Goal: Task Accomplishment & Management: Complete application form

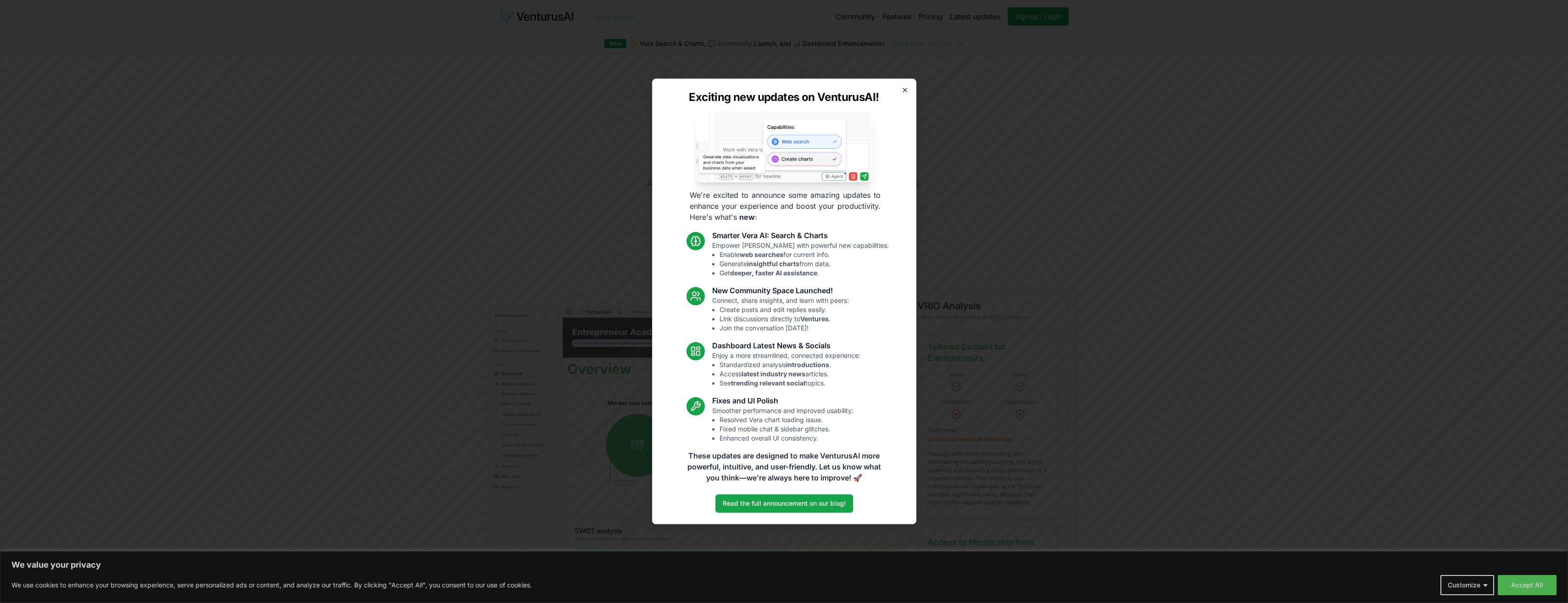
click at [902, 89] on icon "button" at bounding box center [905, 90] width 7 height 7
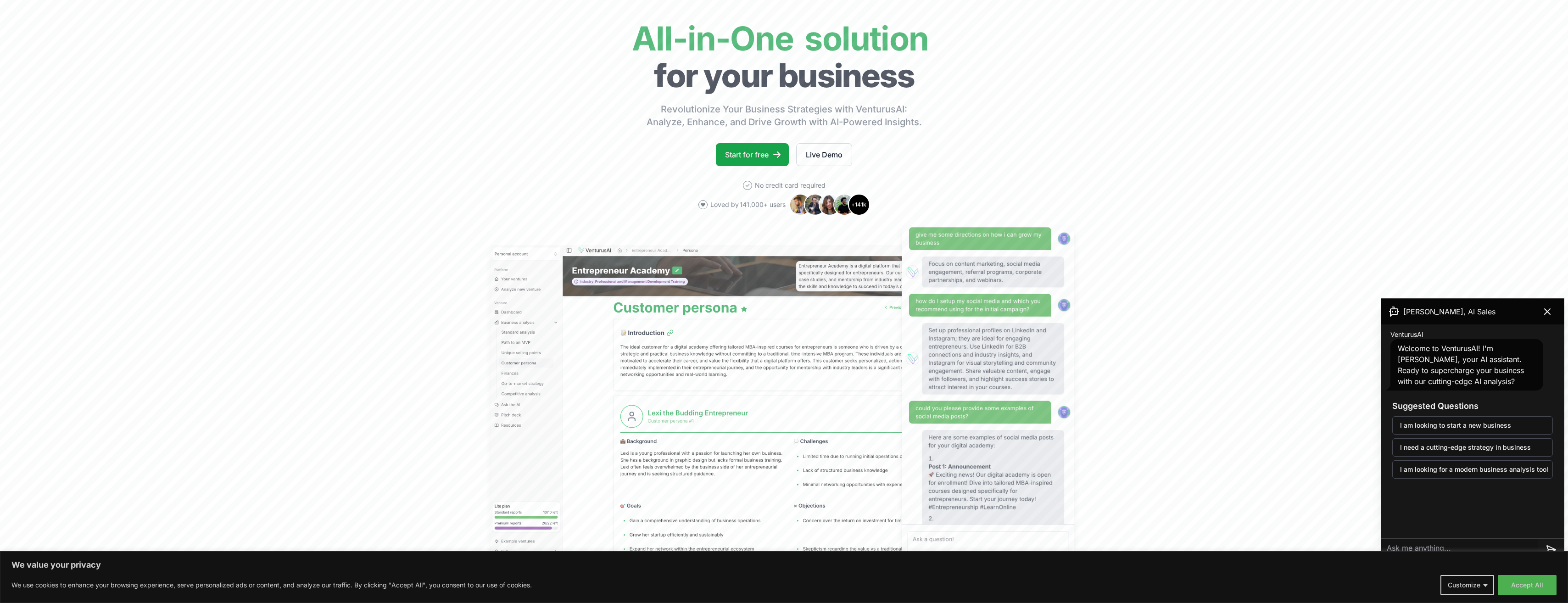
scroll to position [46, 0]
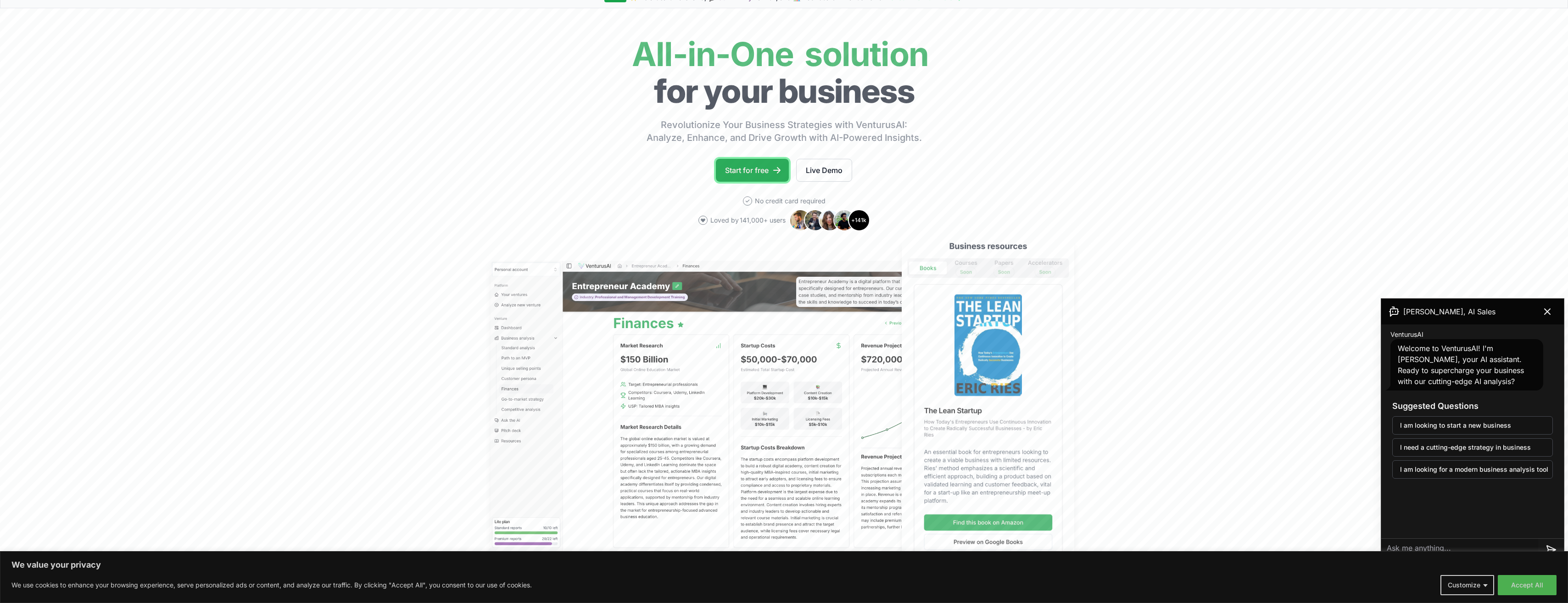
click at [757, 172] on link "Start for free" at bounding box center [752, 170] width 72 height 23
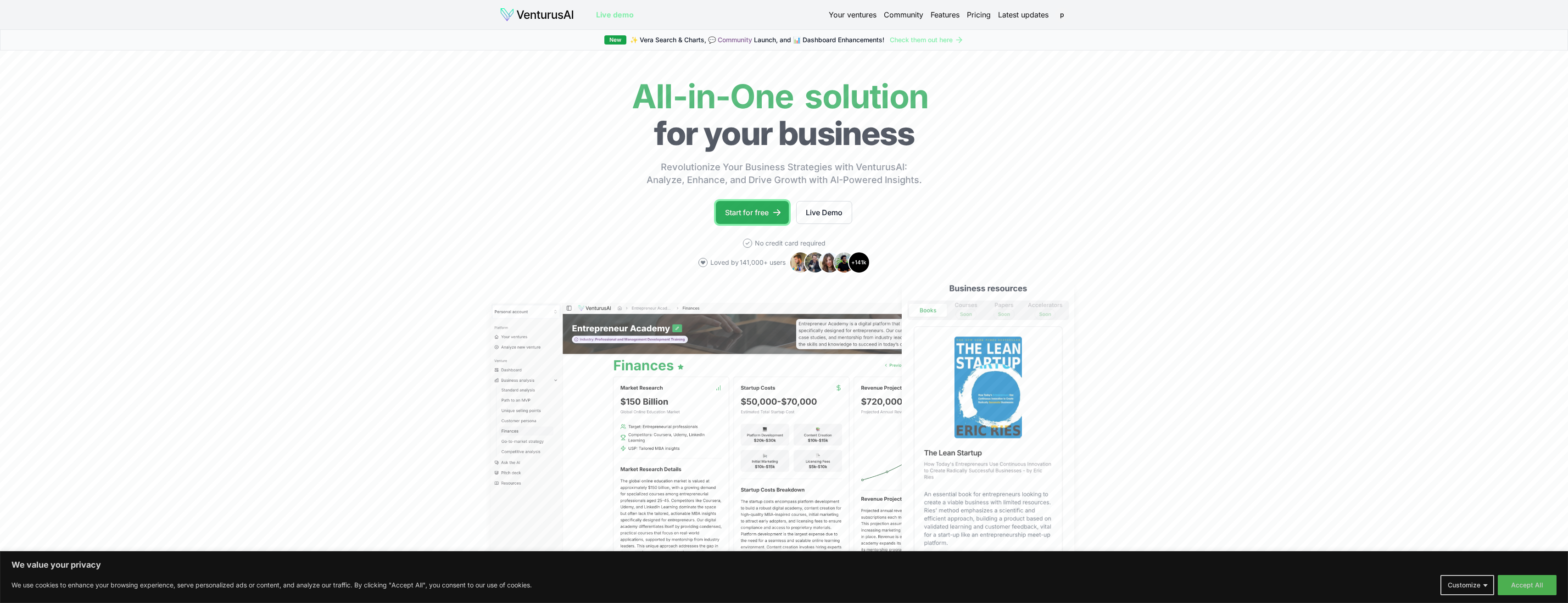
click at [760, 209] on link "Start for free" at bounding box center [752, 212] width 72 height 23
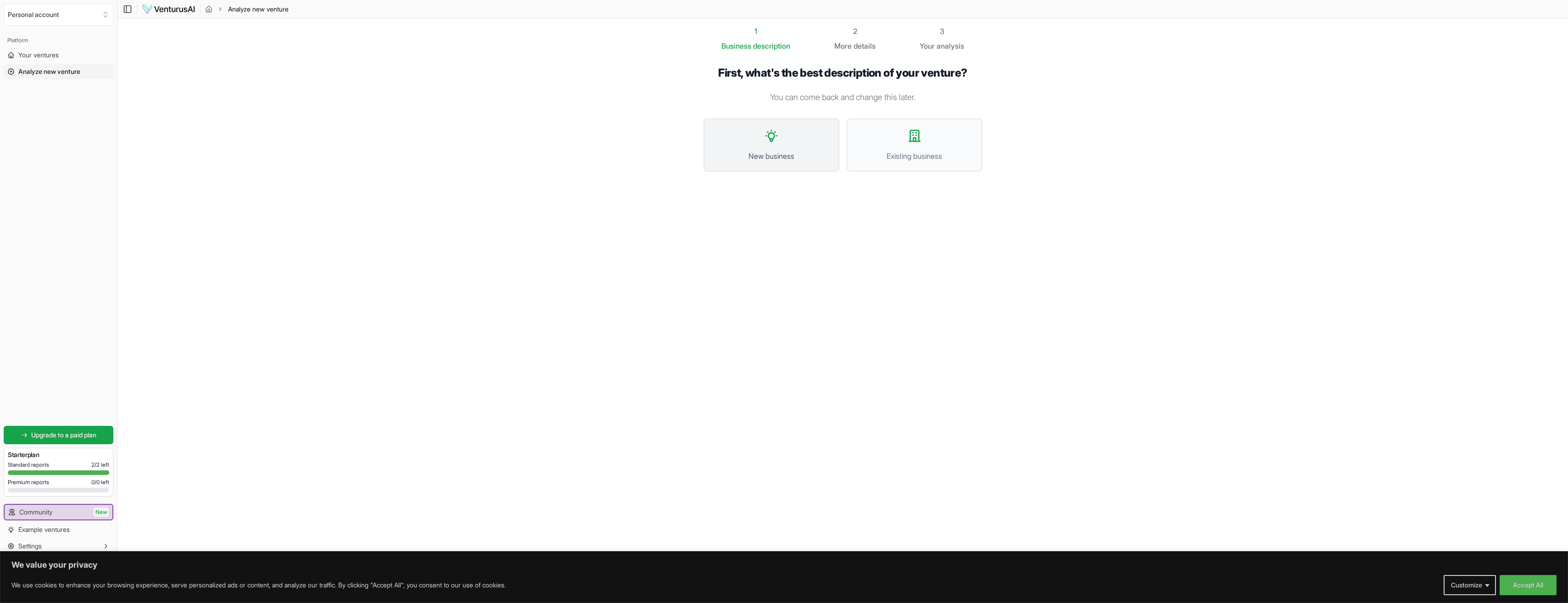
click at [758, 139] on button "New business" at bounding box center [771, 144] width 136 height 53
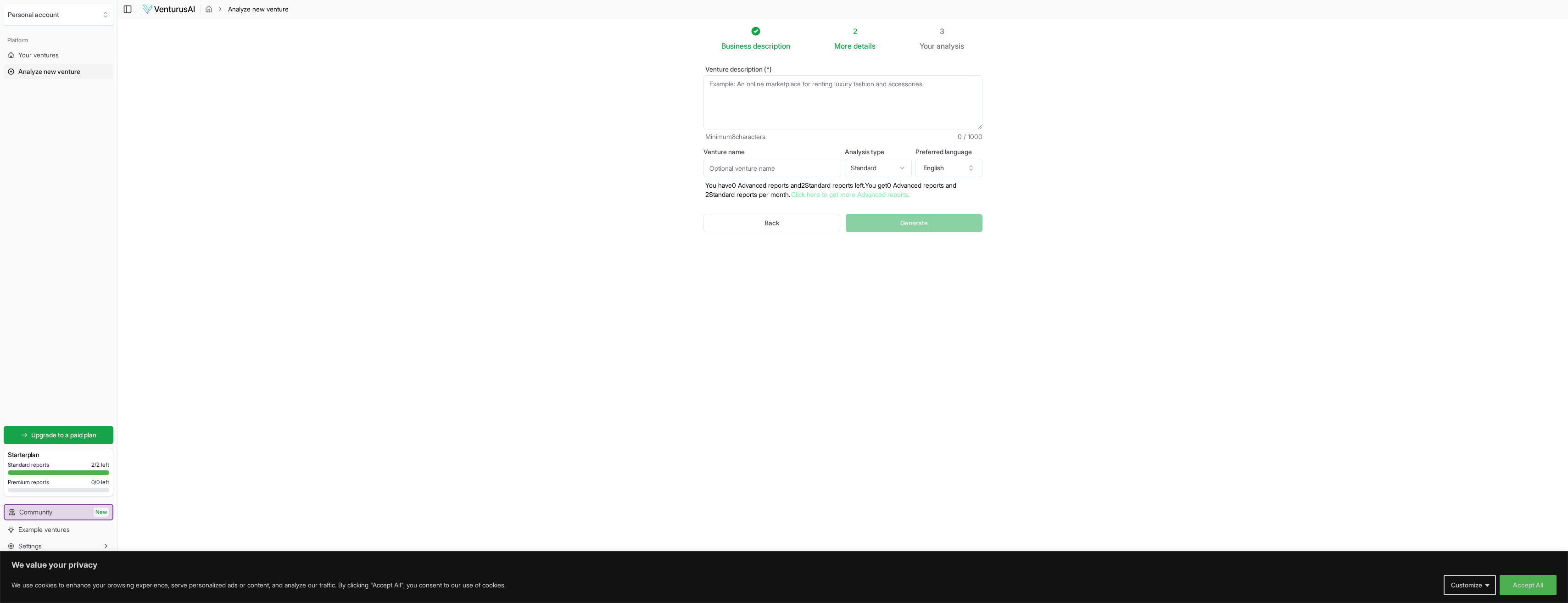
click at [728, 87] on textarea "Venture description (*)" at bounding box center [843, 102] width 279 height 54
type textarea "An educational enrichment program focused on the trades. A subscription model s…"
click at [750, 169] on input "Venture name" at bounding box center [772, 168] width 138 height 19
type input "Built by Me academy"
click at [876, 169] on html "We value your privacy We use cookies to enhance your browsing experience, serve…" at bounding box center [784, 301] width 1568 height 603
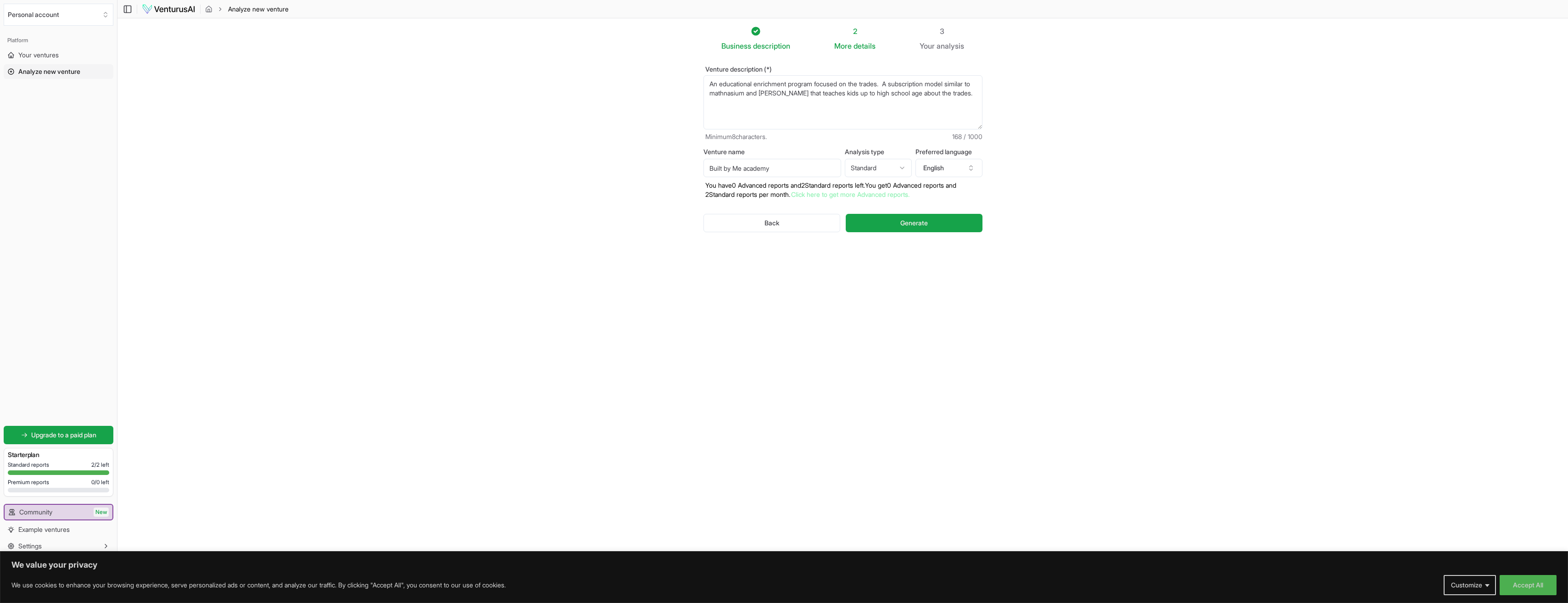
click at [880, 162] on html "We value your privacy We use cookies to enhance your browsing experience, serve…" at bounding box center [784, 301] width 1568 height 603
click at [882, 169] on html "We value your privacy We use cookies to enhance your browsing experience, serve…" at bounding box center [784, 301] width 1568 height 603
select select "standard"
click at [912, 221] on span "Generate" at bounding box center [915, 223] width 28 height 9
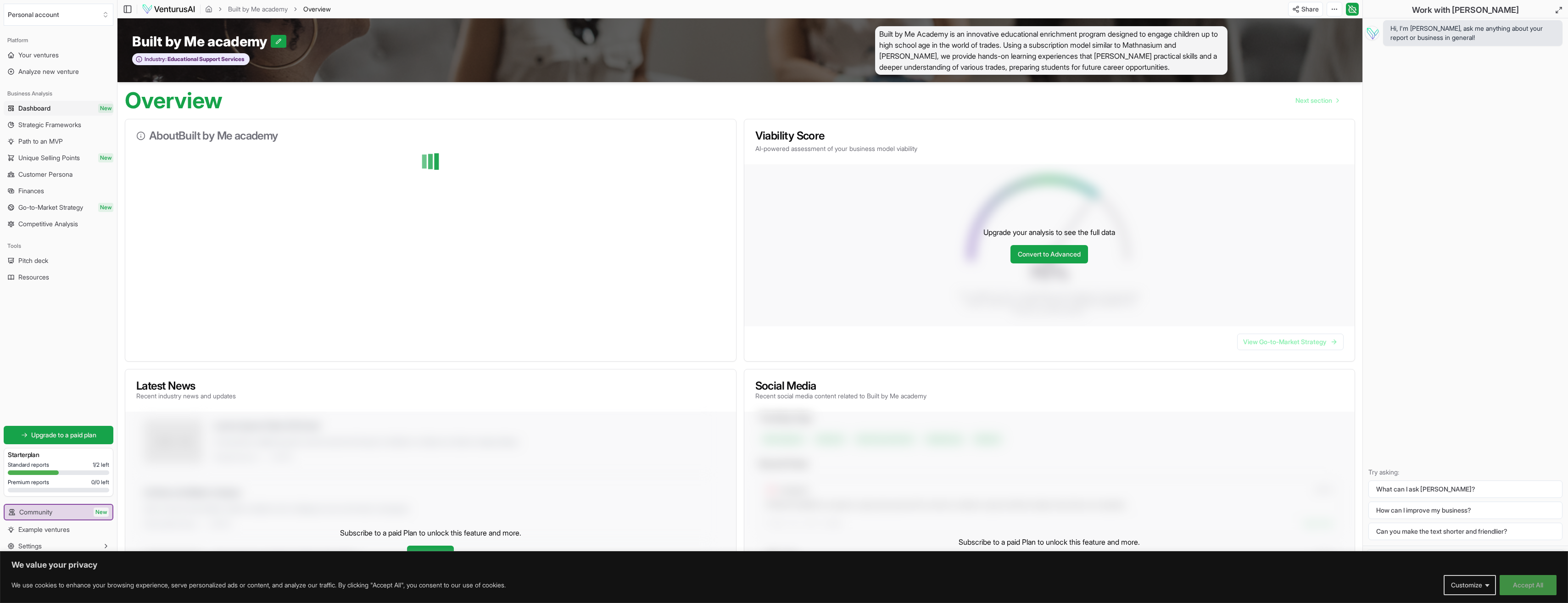
click at [1542, 585] on button "Accept All" at bounding box center [1527, 585] width 57 height 20
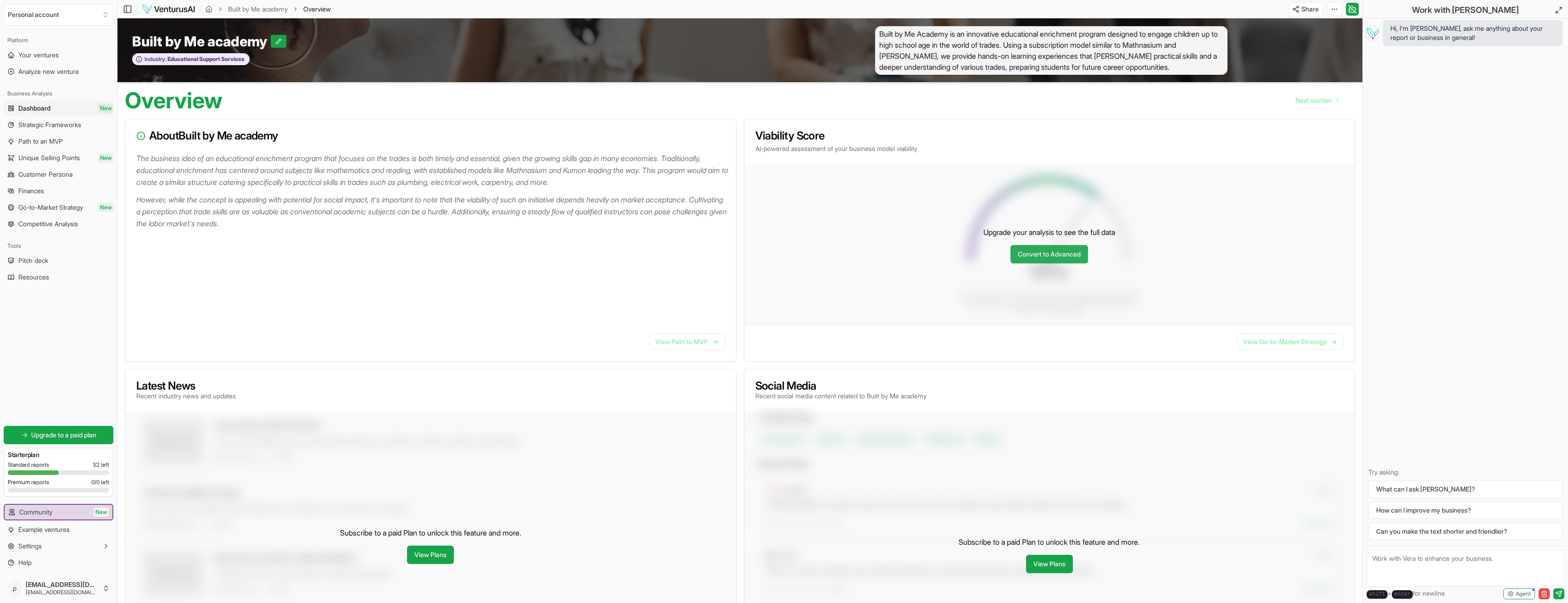
click at [1048, 256] on link "Convert to Advanced" at bounding box center [1048, 255] width 77 height 19
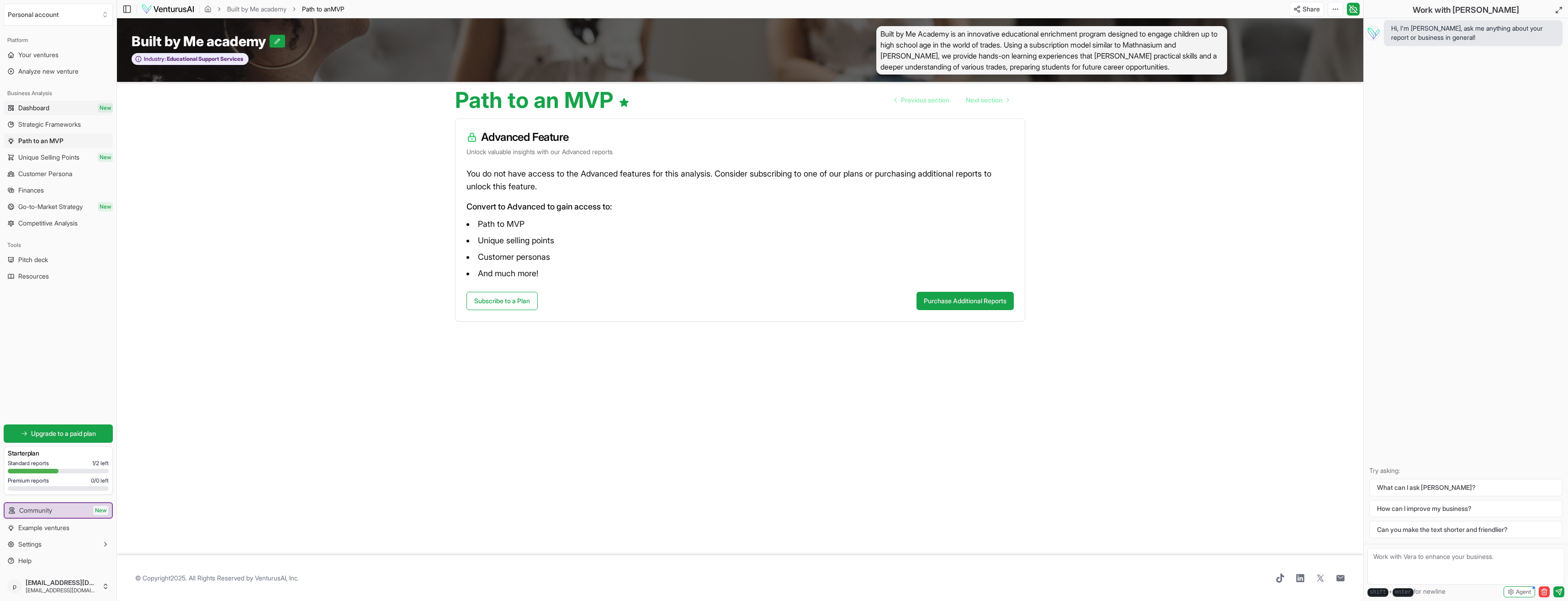
click at [42, 106] on span "Dashboard" at bounding box center [34, 108] width 31 height 9
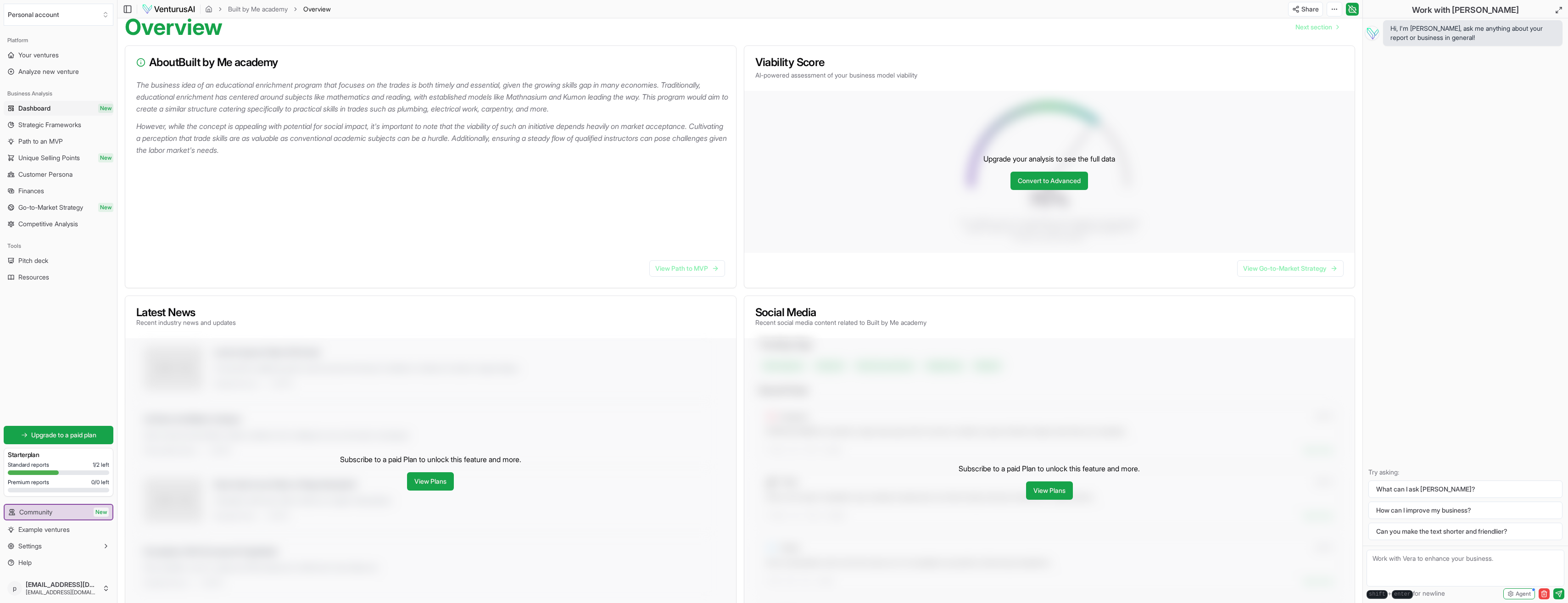
scroll to position [138, 0]
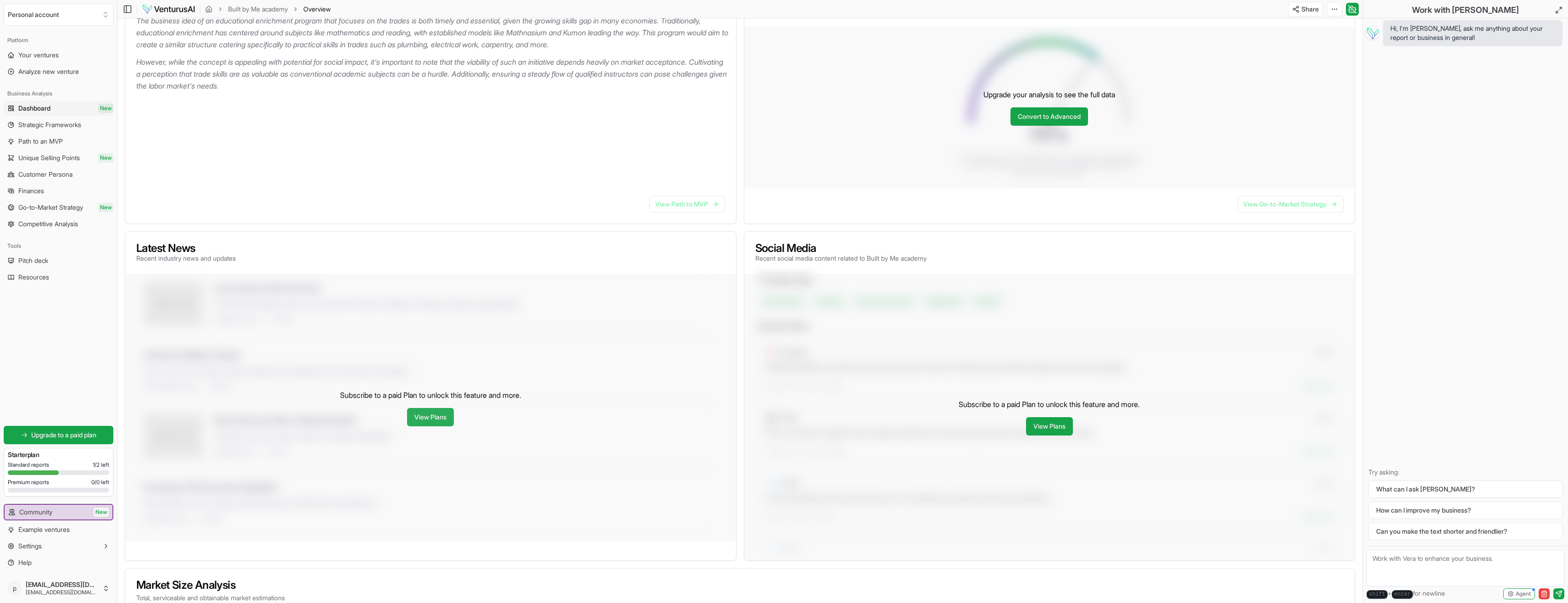
click at [428, 418] on link "View Plans" at bounding box center [430, 417] width 46 height 19
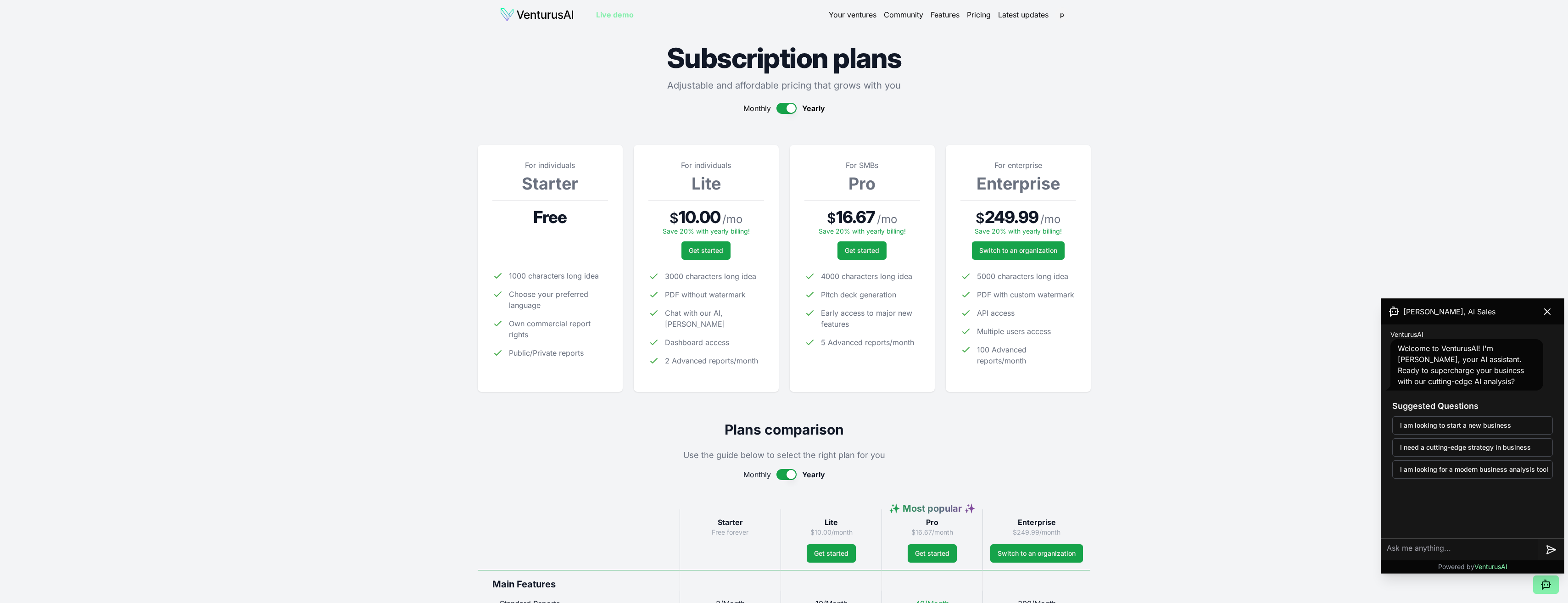
click at [850, 16] on link "Your ventures" at bounding box center [852, 15] width 47 height 11
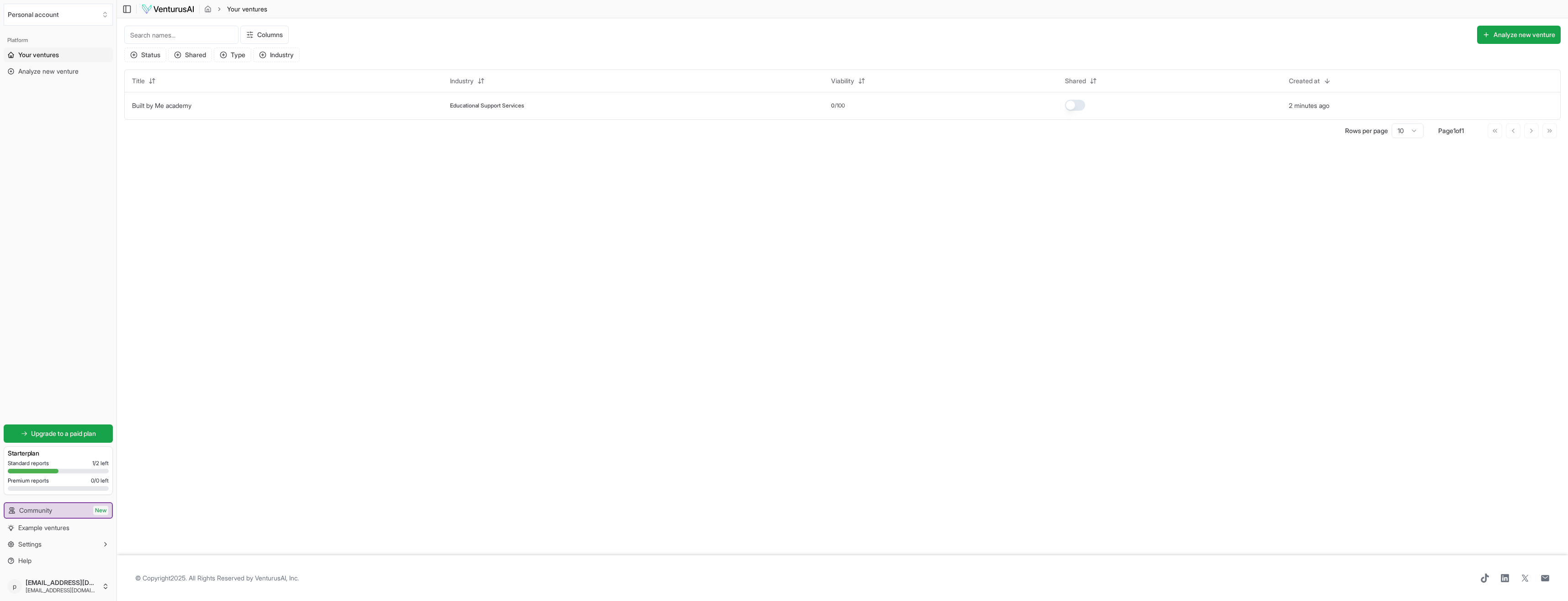
click at [44, 56] on span "Your ventures" at bounding box center [39, 55] width 41 height 9
click at [44, 51] on span "Your ventures" at bounding box center [39, 55] width 41 height 9
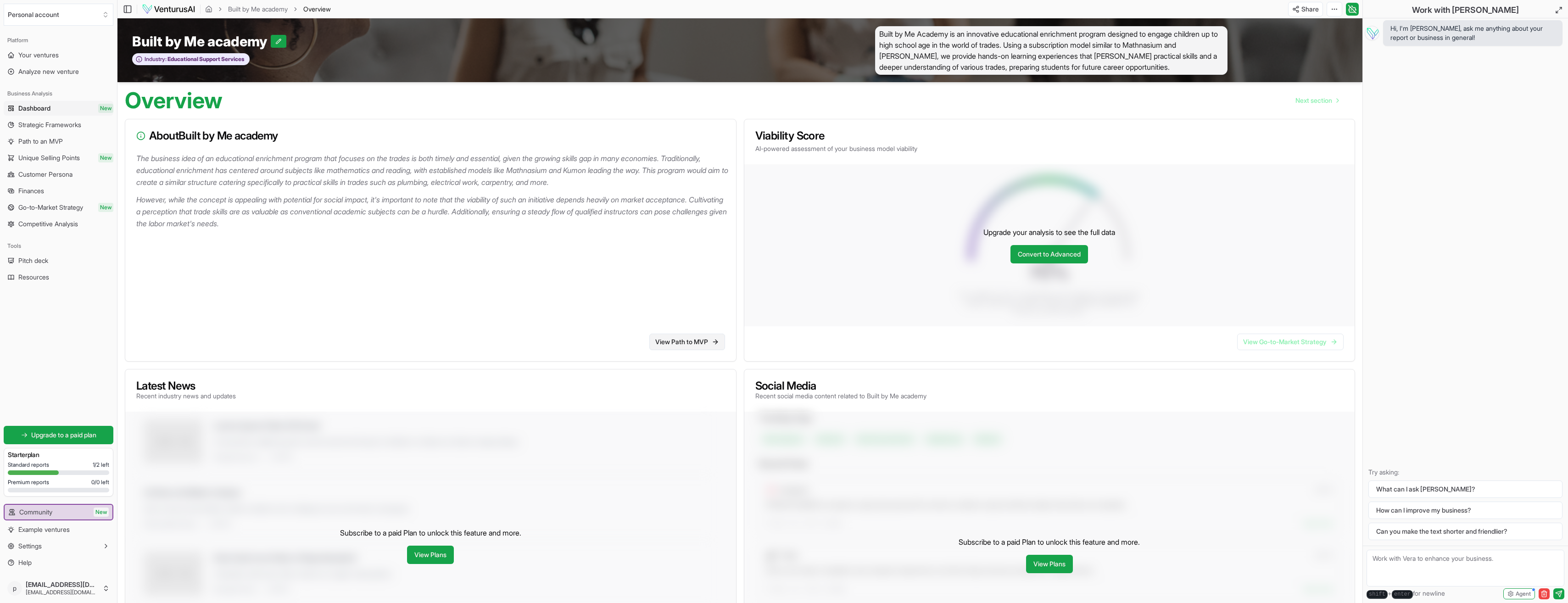
click at [664, 344] on link "View Path to MVP" at bounding box center [687, 342] width 75 height 17
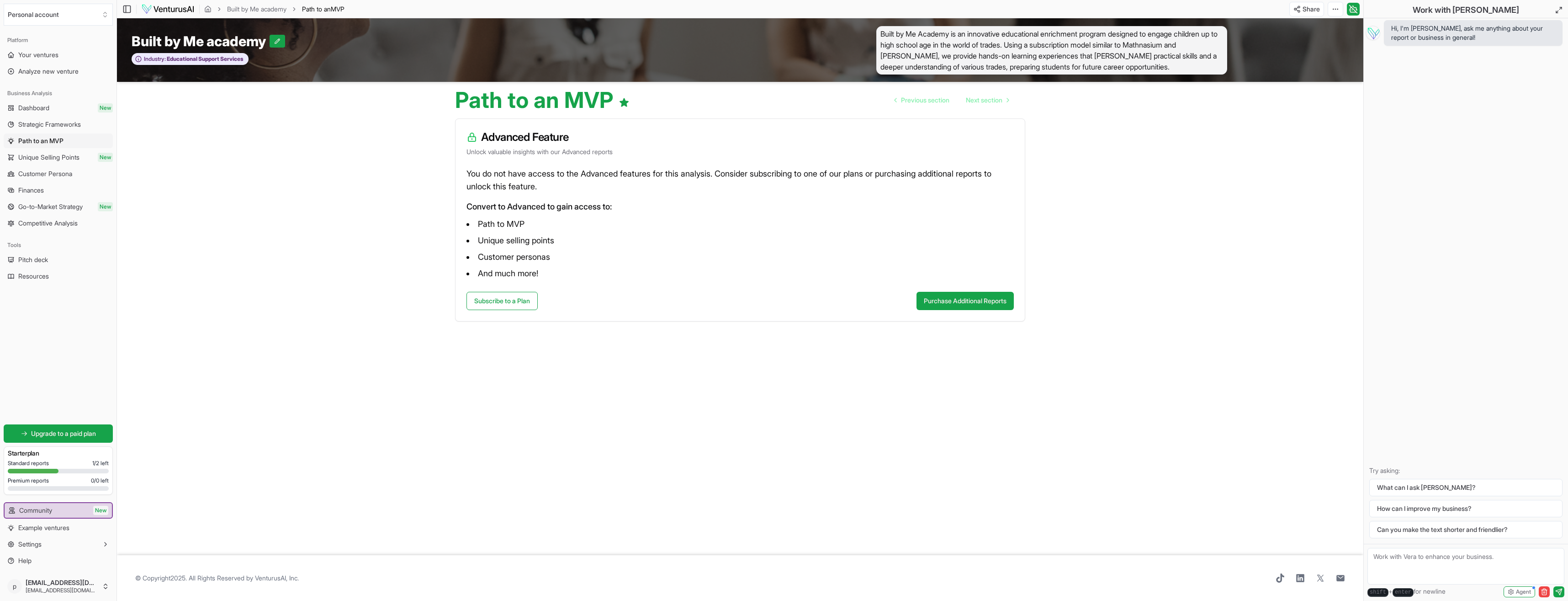
click at [38, 104] on span "Dashboard" at bounding box center [34, 108] width 31 height 9
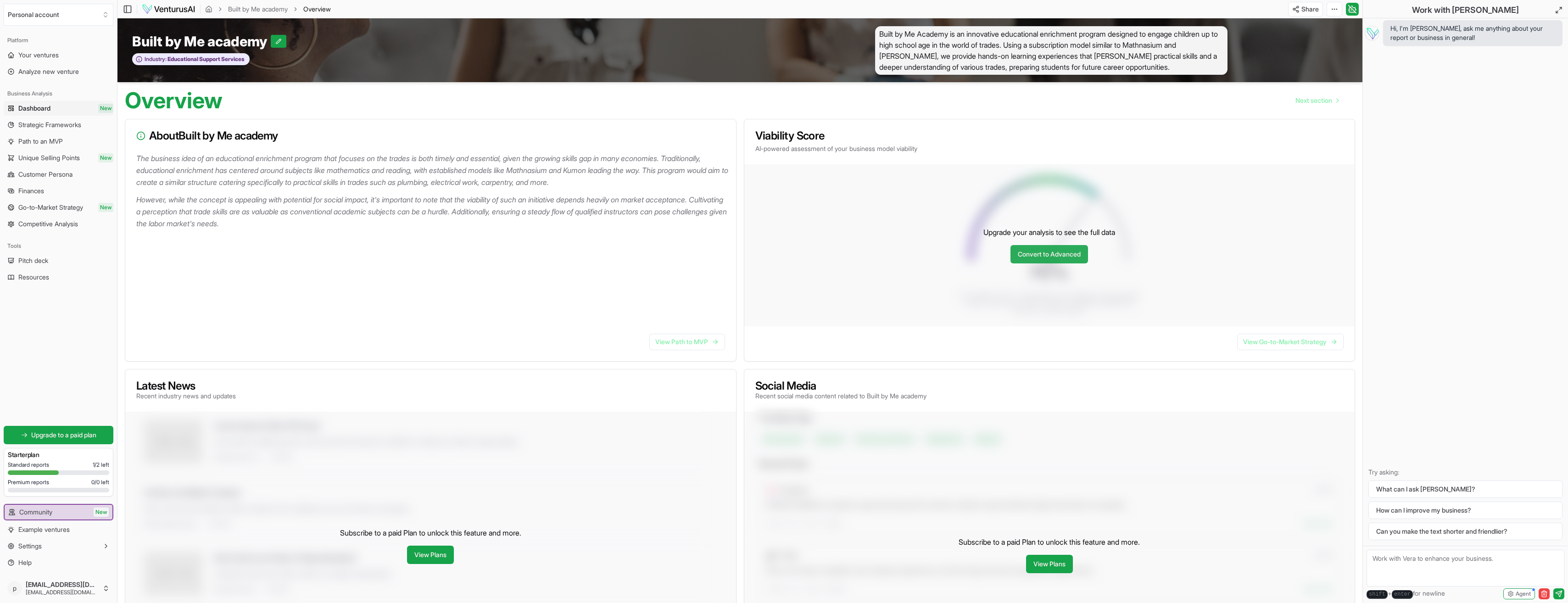
click at [1038, 252] on link "Convert to Advanced" at bounding box center [1048, 255] width 77 height 19
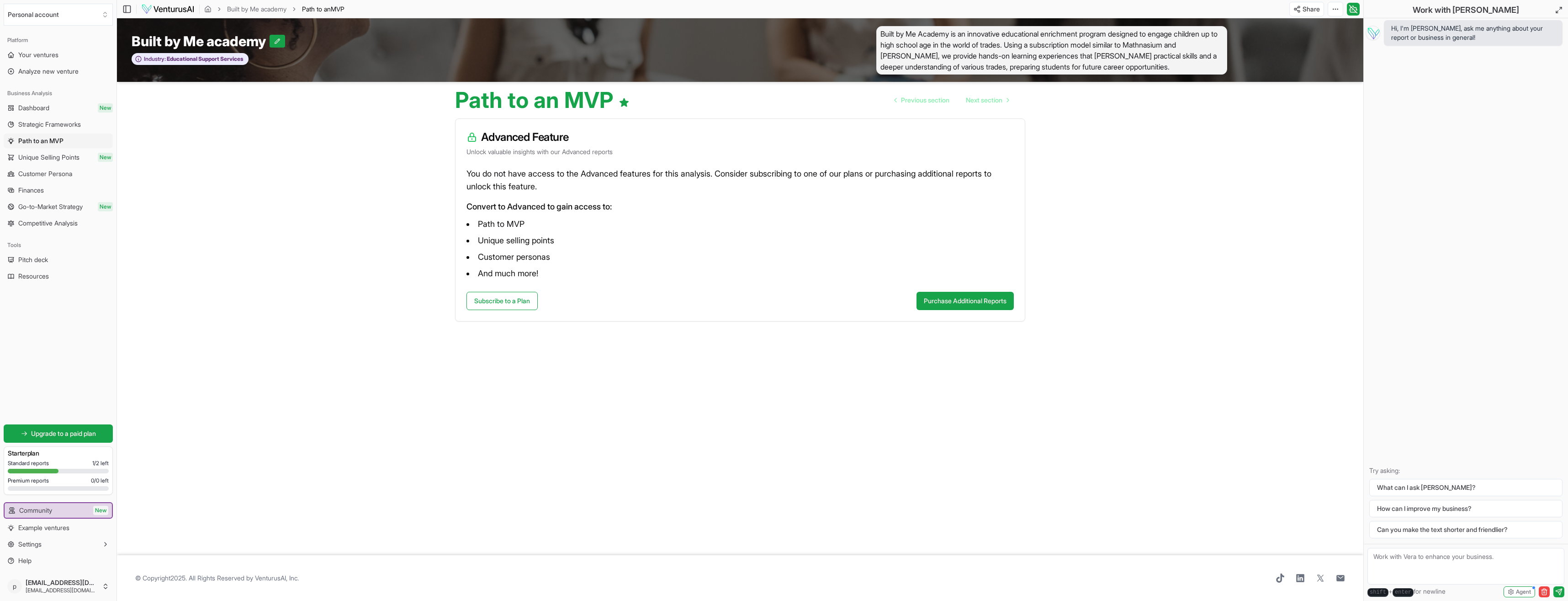
click at [66, 106] on link "Dashboard New" at bounding box center [58, 108] width 109 height 15
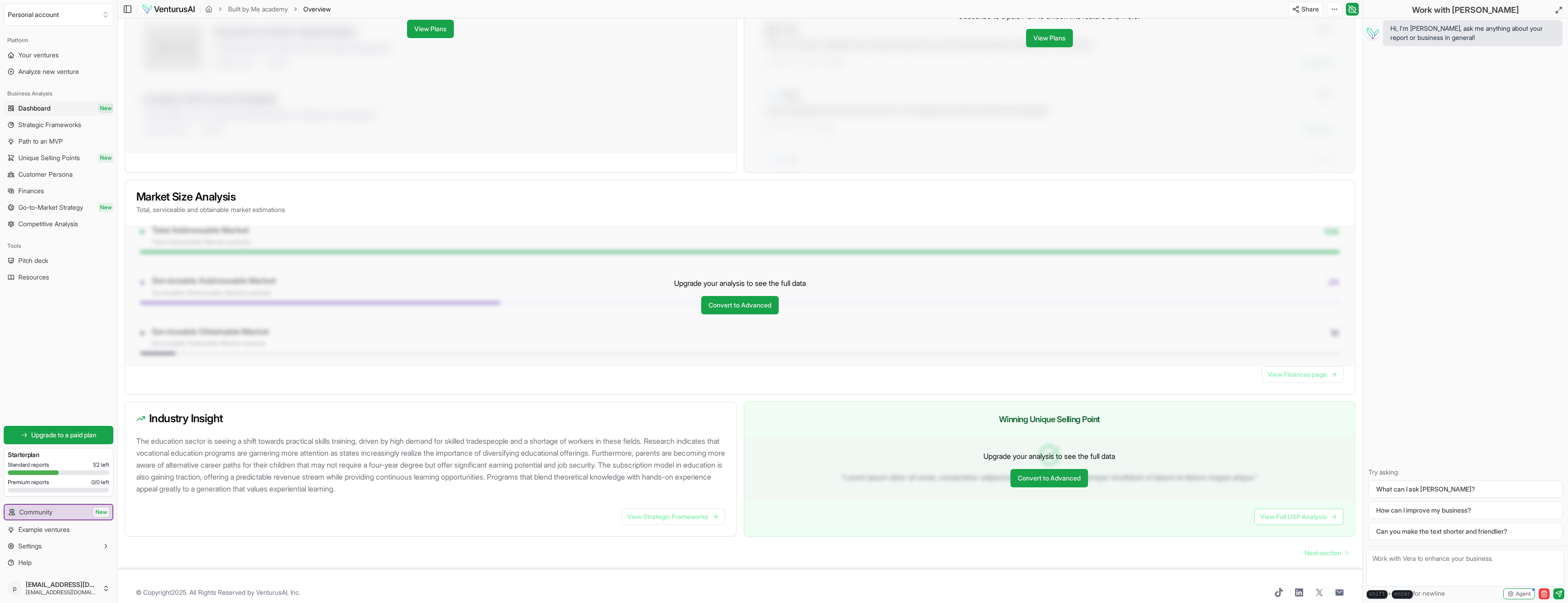
scroll to position [538, 0]
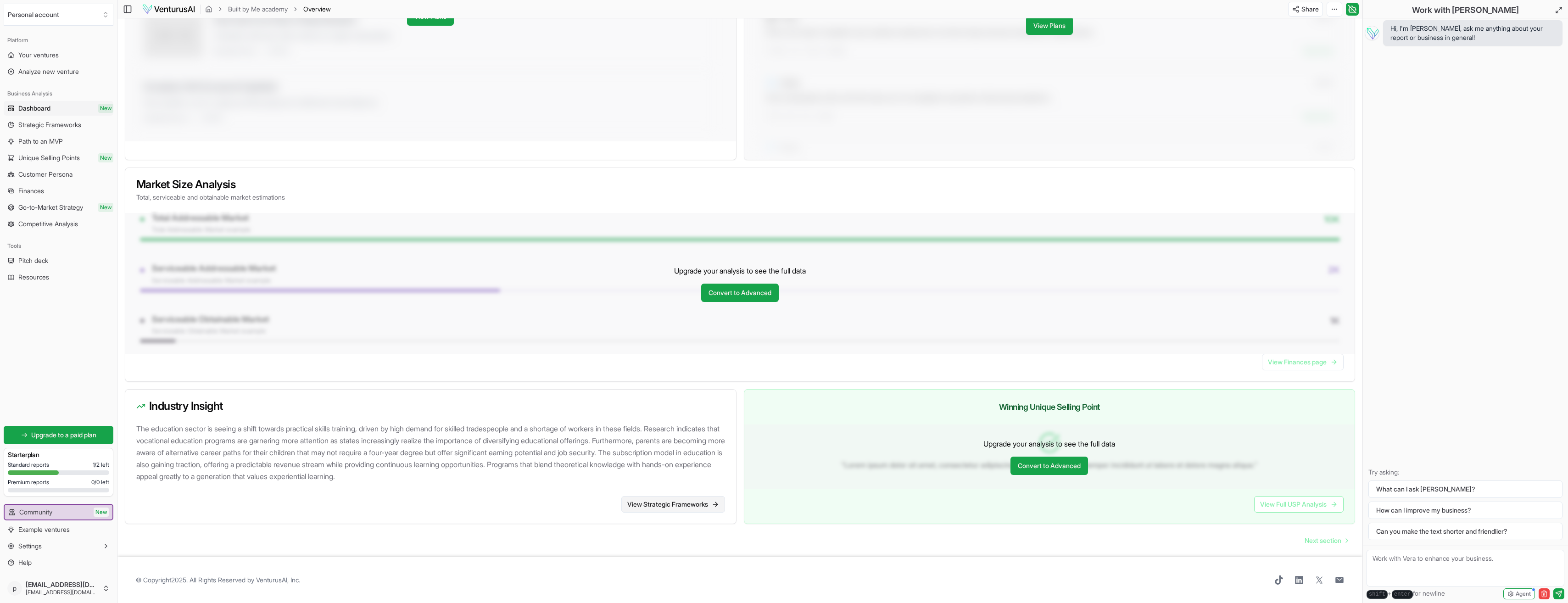
click at [663, 506] on link "View Strategic Frameworks" at bounding box center [673, 505] width 104 height 17
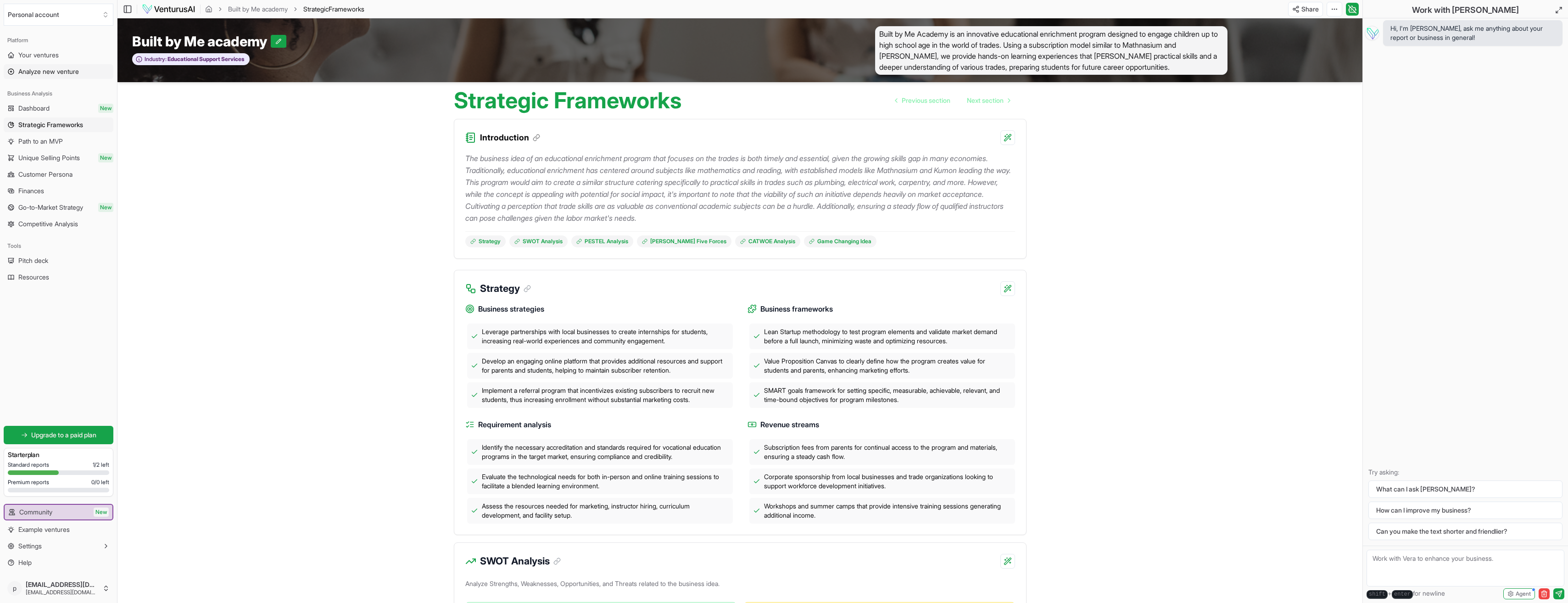
click at [45, 72] on span "Analyze new venture" at bounding box center [48, 72] width 60 height 9
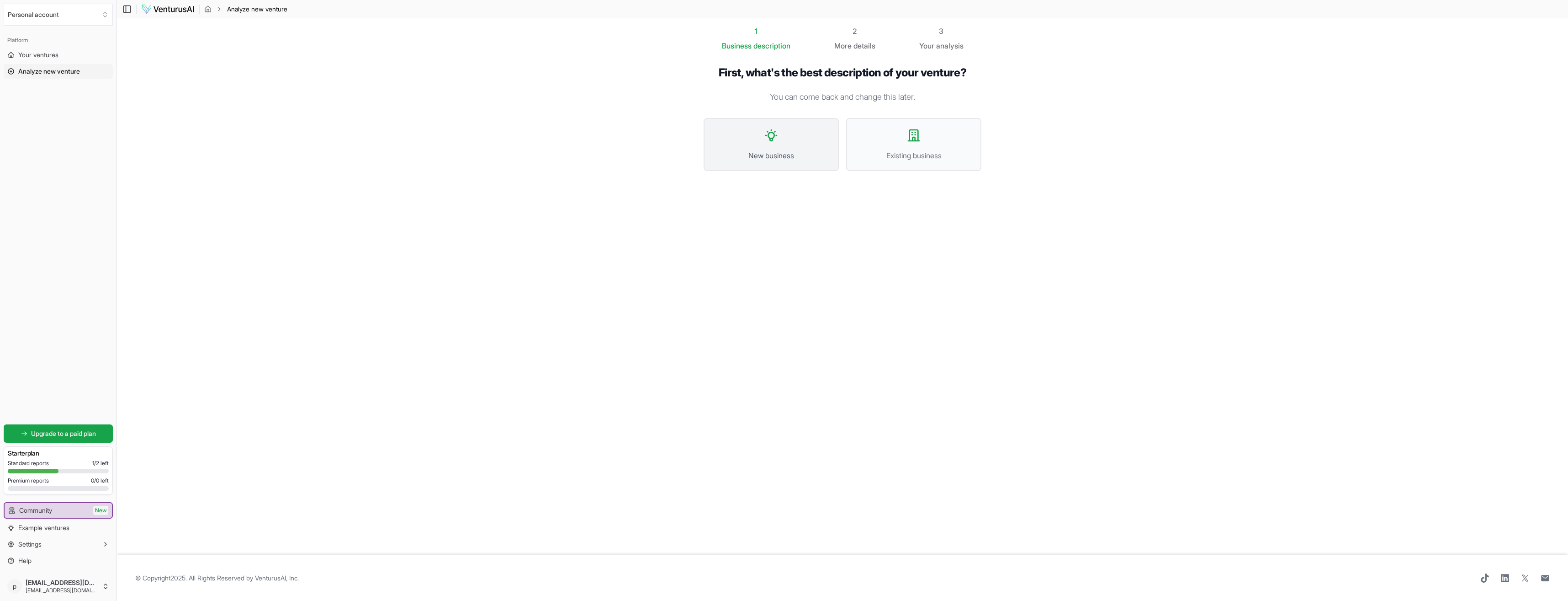
click at [767, 150] on span "New business" at bounding box center [771, 156] width 115 height 11
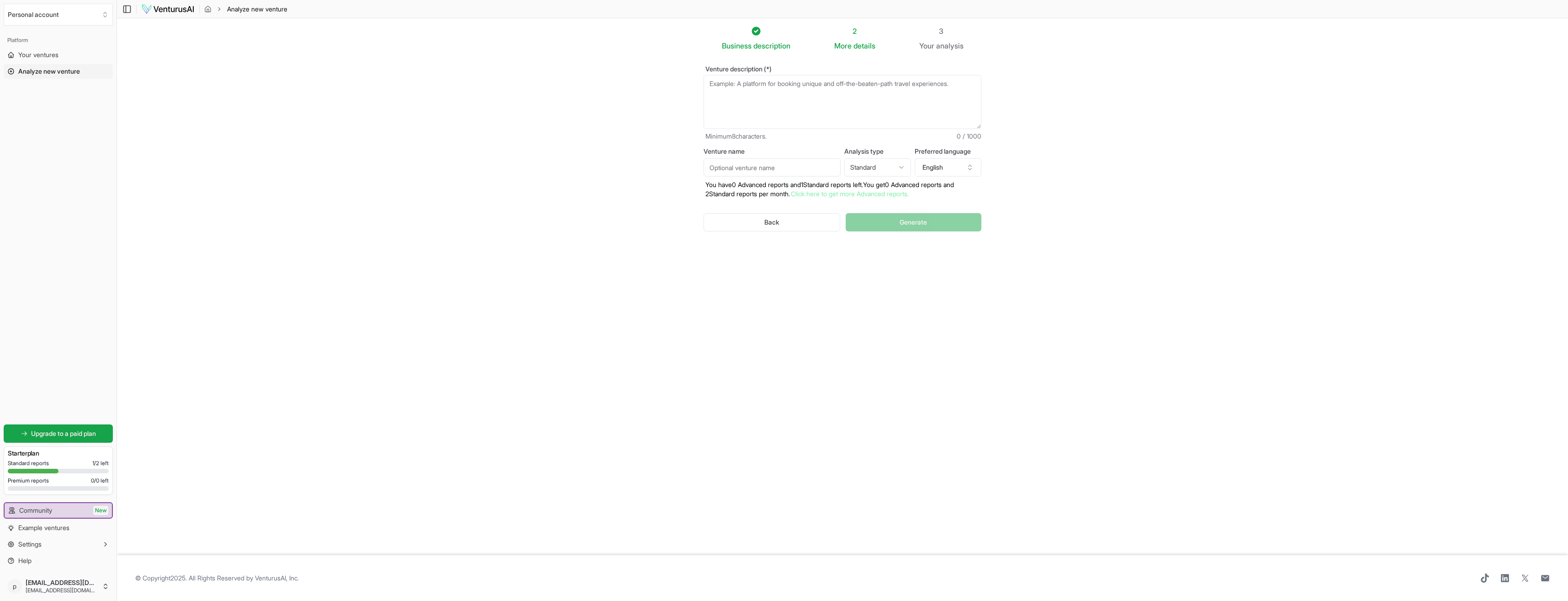
click at [740, 86] on textarea "Venture description (*)" at bounding box center [842, 102] width 278 height 54
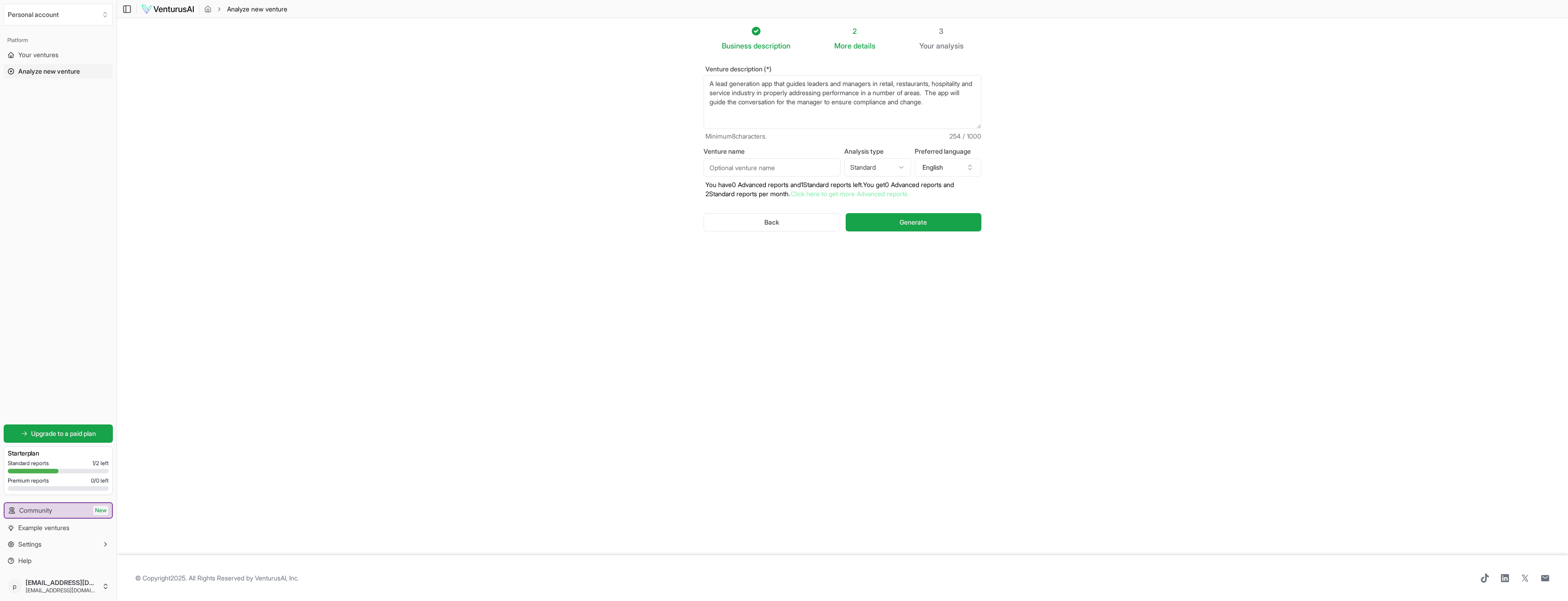
click at [876, 94] on textarea "A lead generation app that guides leaders and managers in retail, restaurants, …" at bounding box center [842, 102] width 278 height 54
click at [819, 110] on textarea "A lead generation app that guides leaders and managers in retail, restaurants, …" at bounding box center [842, 102] width 278 height 54
click at [784, 113] on textarea "A lead generation app that guides leaders and managers in retail, restaurants, …" at bounding box center [842, 102] width 278 height 54
click at [837, 118] on textarea "A lead generation app that guides leaders and managers in retail, restaurants, …" at bounding box center [842, 102] width 278 height 54
click at [838, 122] on textarea "A lead generation app that guides leaders and managers in retail, restaurants, …" at bounding box center [842, 102] width 278 height 54
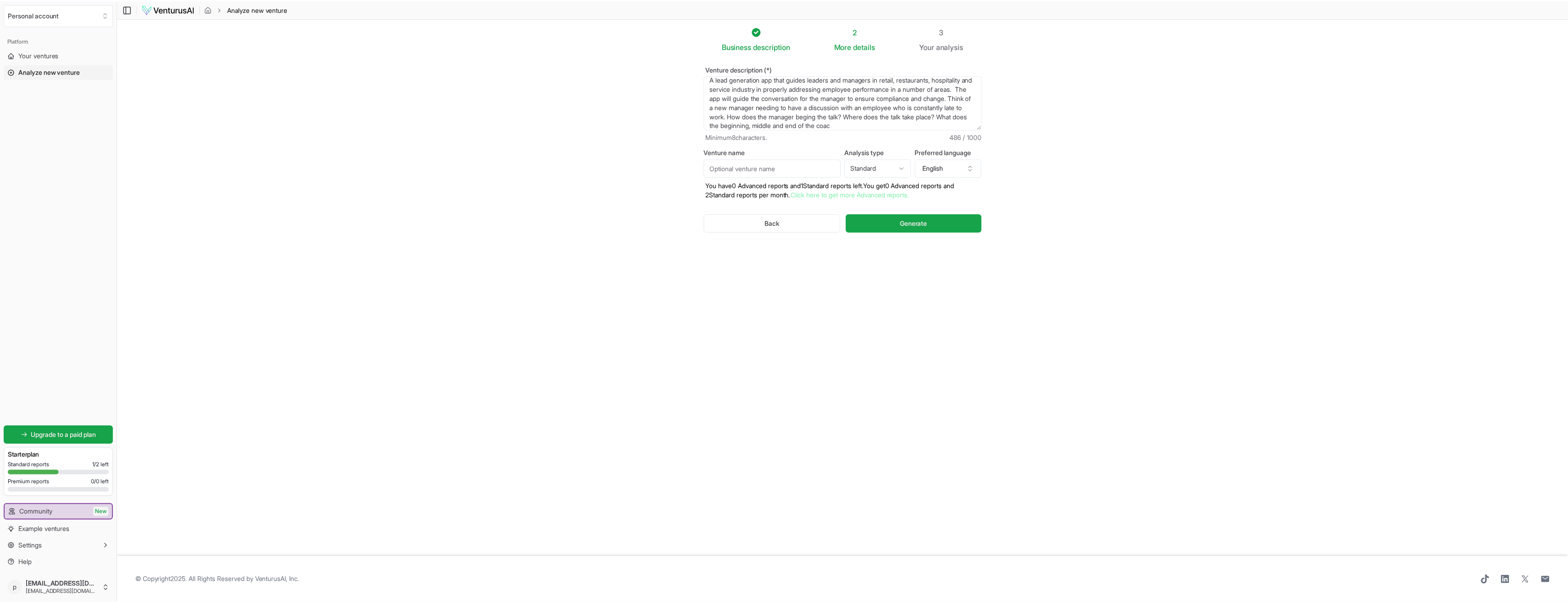
scroll to position [14, 0]
type textarea "A lead generation app that guides leaders and managers in retail, restaurants, …"
click at [783, 170] on input "Venture name" at bounding box center [775, 168] width 138 height 19
type input "Say What"
click at [924, 222] on span "Generate" at bounding box center [917, 223] width 28 height 9
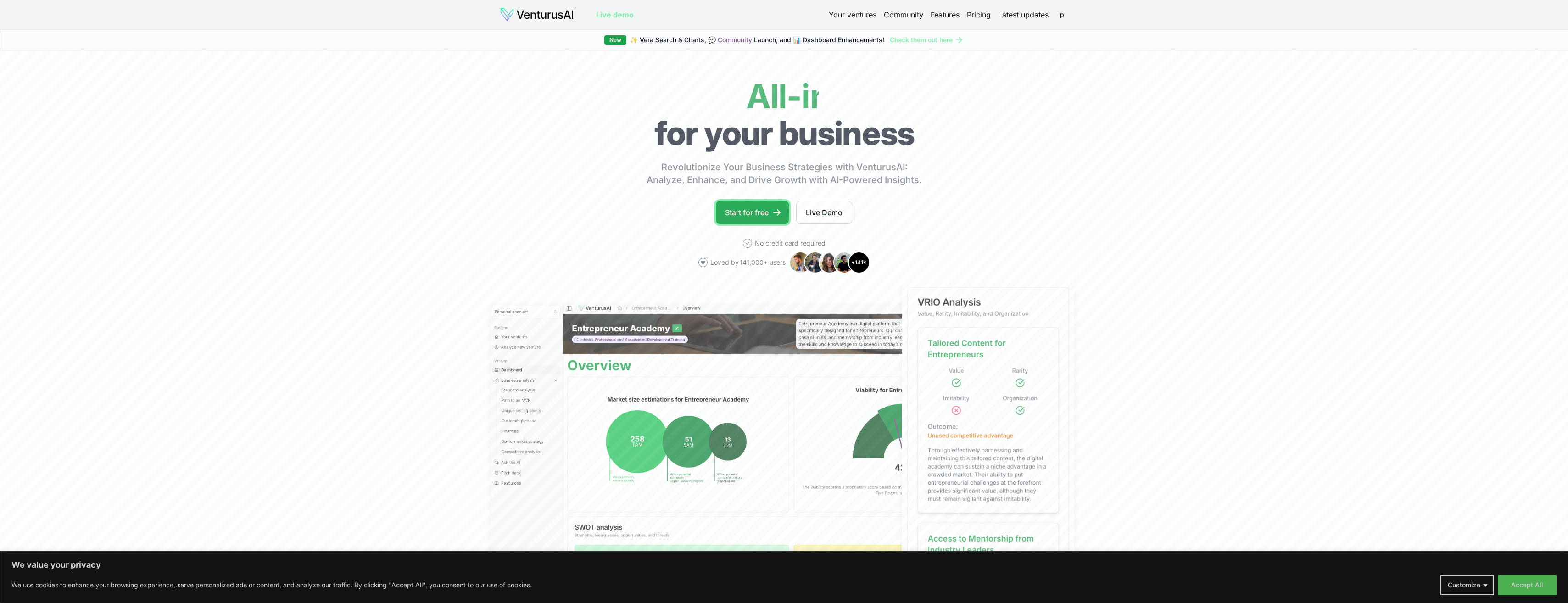
click at [747, 212] on link "Start for free" at bounding box center [752, 212] width 72 height 23
